Goal: Register for event/course

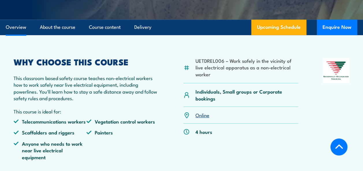
scroll to position [184, 0]
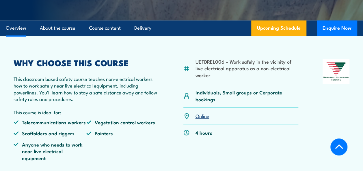
click at [204, 117] on link "Online" at bounding box center [202, 116] width 14 height 7
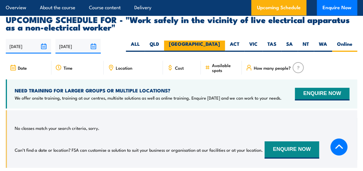
click at [216, 41] on label "[GEOGRAPHIC_DATA]" at bounding box center [194, 46] width 61 height 11
click at [220, 41] on input "[GEOGRAPHIC_DATA]" at bounding box center [222, 43] width 4 height 4
radio input "true"
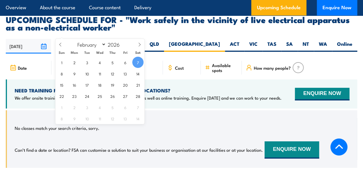
click at [92, 39] on input "07/02/2026" at bounding box center [77, 46] width 45 height 15
click at [117, 44] on input "2026" at bounding box center [115, 44] width 19 height 7
type input "2025"
click at [103, 44] on select "January February March April May June July August September October November De…" at bounding box center [89, 45] width 31 height 8
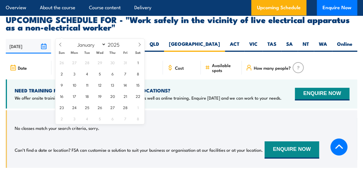
select select "8"
click at [75, 41] on select "January February March April May June July August September October November De…" at bounding box center [89, 45] width 31 height 8
click at [136, 63] on span "6" at bounding box center [137, 62] width 11 height 11
type input "06/09/2025"
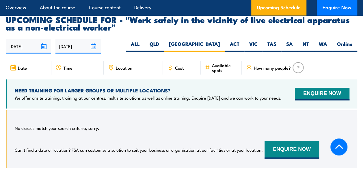
scroll to position [918, 0]
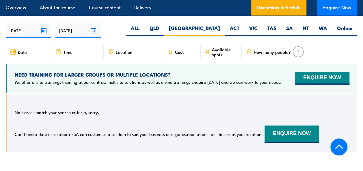
scroll to position [950, 0]
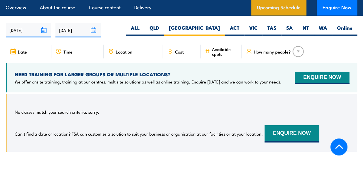
click at [278, 8] on link "Upcoming Schedule" at bounding box center [278, 8] width 55 height 16
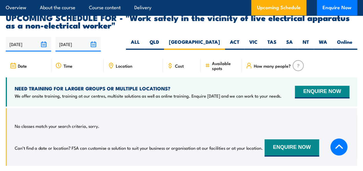
scroll to position [934, 0]
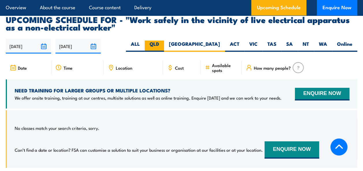
click at [164, 41] on label "QLD" at bounding box center [154, 46] width 19 height 11
click at [163, 41] on input "QLD" at bounding box center [161, 43] width 4 height 4
radio input "true"
click at [145, 41] on label "ALL" at bounding box center [135, 46] width 19 height 11
click at [143, 41] on input "ALL" at bounding box center [142, 43] width 4 height 4
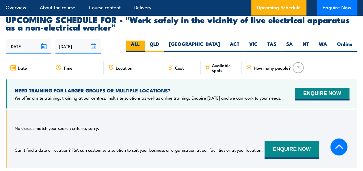
radio input "true"
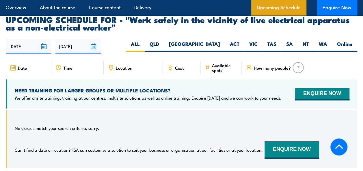
click at [279, 8] on link "Upcoming Schedule" at bounding box center [278, 8] width 55 height 16
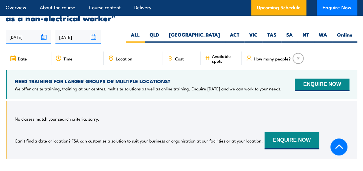
scroll to position [918, 0]
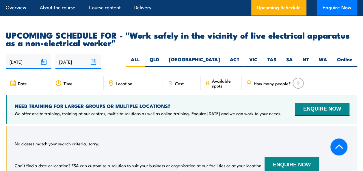
click at [92, 55] on input "06/09/2025" at bounding box center [77, 62] width 45 height 15
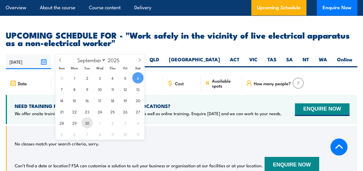
click at [89, 121] on span "30" at bounding box center [86, 122] width 11 height 11
type input "[DATE]"
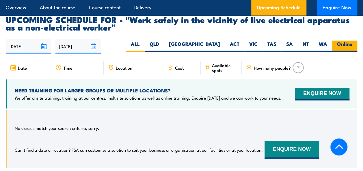
click at [344, 41] on label "Online" at bounding box center [344, 46] width 25 height 11
click at [352, 41] on input "Online" at bounding box center [354, 43] width 4 height 4
radio input "true"
